Goal: Entertainment & Leisure: Consume media (video, audio)

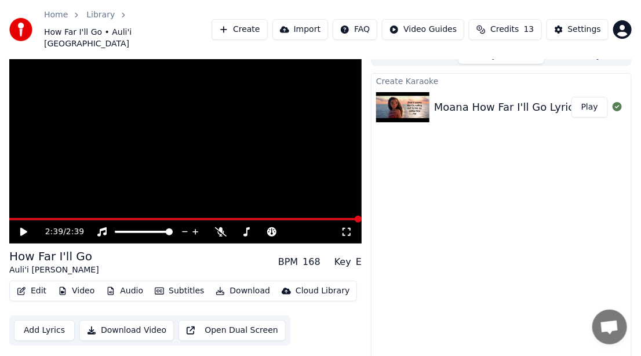
scroll to position [22, 0]
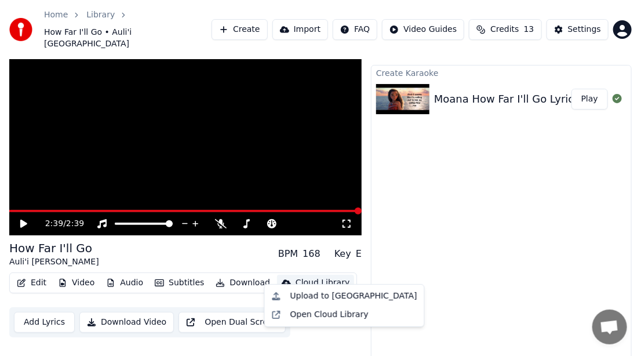
click at [304, 277] on div "Cloud Library" at bounding box center [322, 283] width 54 height 12
click at [312, 300] on div "Upload to [GEOGRAPHIC_DATA]" at bounding box center [353, 296] width 127 height 12
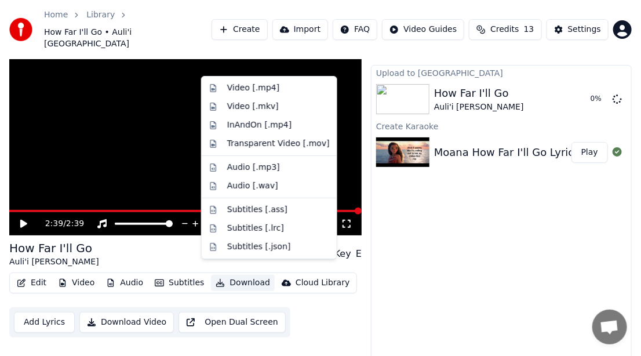
click at [236, 275] on button "Download" at bounding box center [243, 283] width 64 height 16
click at [236, 91] on div "Video [.mp4]" at bounding box center [253, 88] width 52 height 12
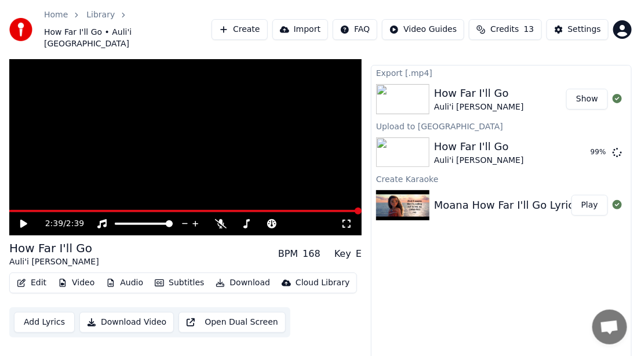
click at [439, 87] on div "How Far I'll Go" at bounding box center [479, 93] width 90 height 16
click at [588, 91] on button "Show" at bounding box center [587, 99] width 42 height 21
click at [472, 197] on div "Moana How Far I'll Go Lyrics Auli'i [PERSON_NAME]" at bounding box center [566, 205] width 264 height 16
click at [598, 195] on button "Play" at bounding box center [589, 205] width 36 height 21
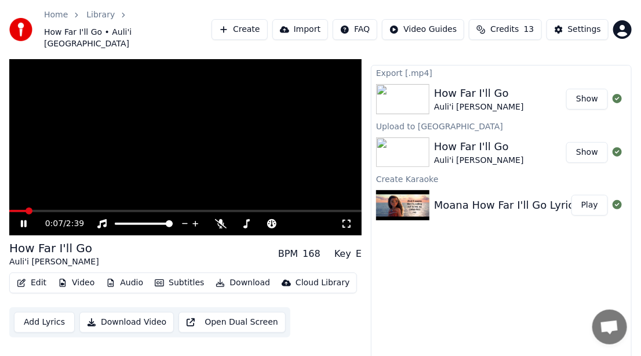
click at [342, 219] on icon at bounding box center [347, 223] width 12 height 9
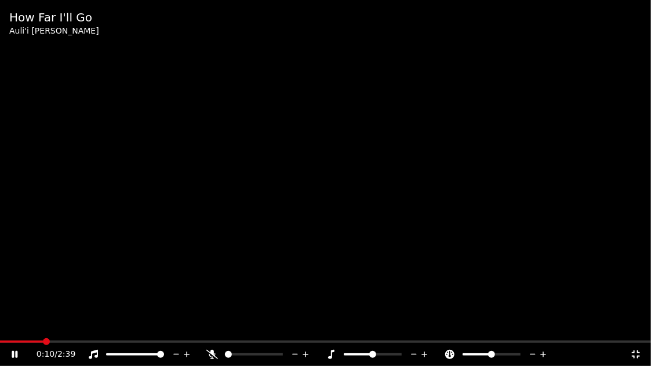
click at [191, 343] on div "0:10 / 2:39" at bounding box center [325, 354] width 651 height 23
drag, startPoint x: 50, startPoint y: 344, endPoint x: 38, endPoint y: 339, distance: 12.7
click at [101, 342] on div "0:13 / 2:39" at bounding box center [325, 353] width 651 height 25
click at [636, 355] on icon at bounding box center [636, 354] width 12 height 9
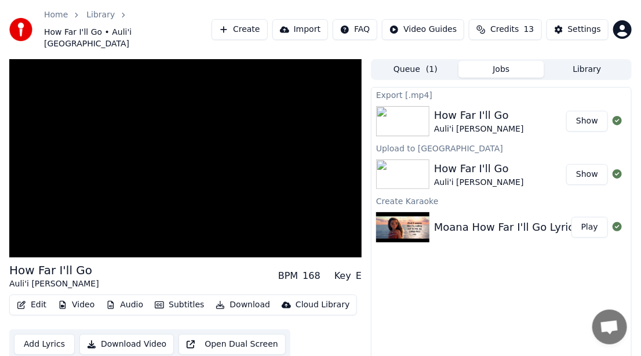
click at [499, 162] on div "How Far I'll Go" at bounding box center [479, 168] width 90 height 16
click at [590, 166] on button "Show" at bounding box center [587, 174] width 42 height 21
click at [618, 4] on div "Home Library How Far I'll Go • Auli'i [PERSON_NAME] Create Import FAQ Video Gui…" at bounding box center [320, 29] width 641 height 59
